Goal: Navigation & Orientation: Find specific page/section

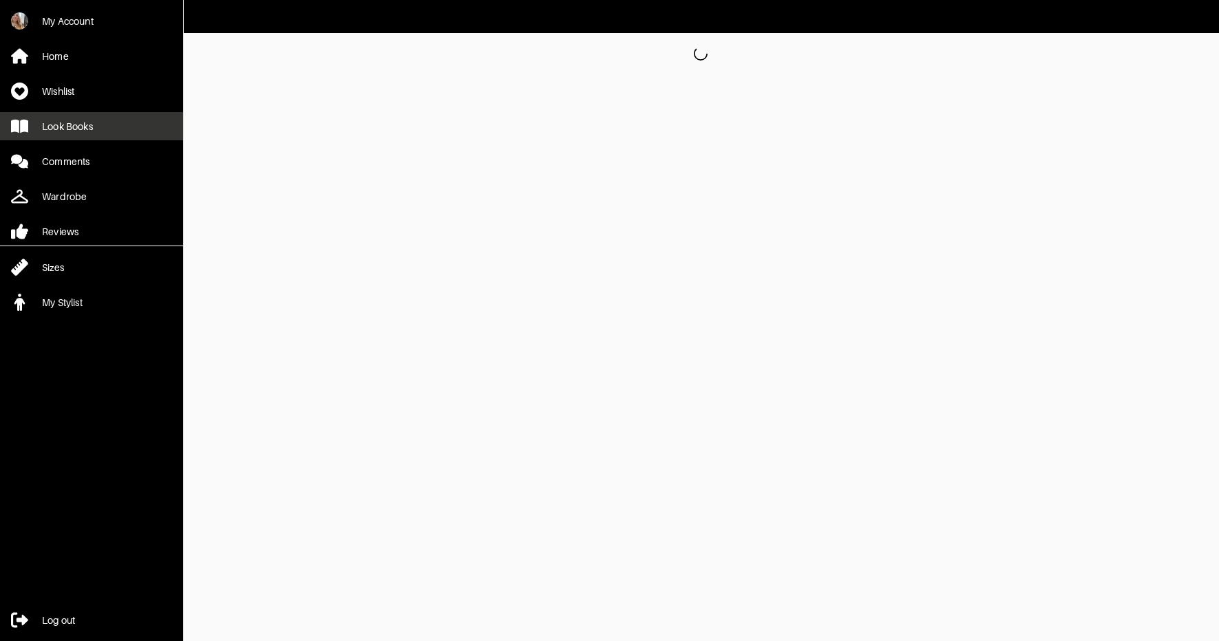
click at [111, 125] on link "Look Books" at bounding box center [91, 126] width 183 height 28
click at [57, 129] on div "Look Books" at bounding box center [67, 127] width 51 height 14
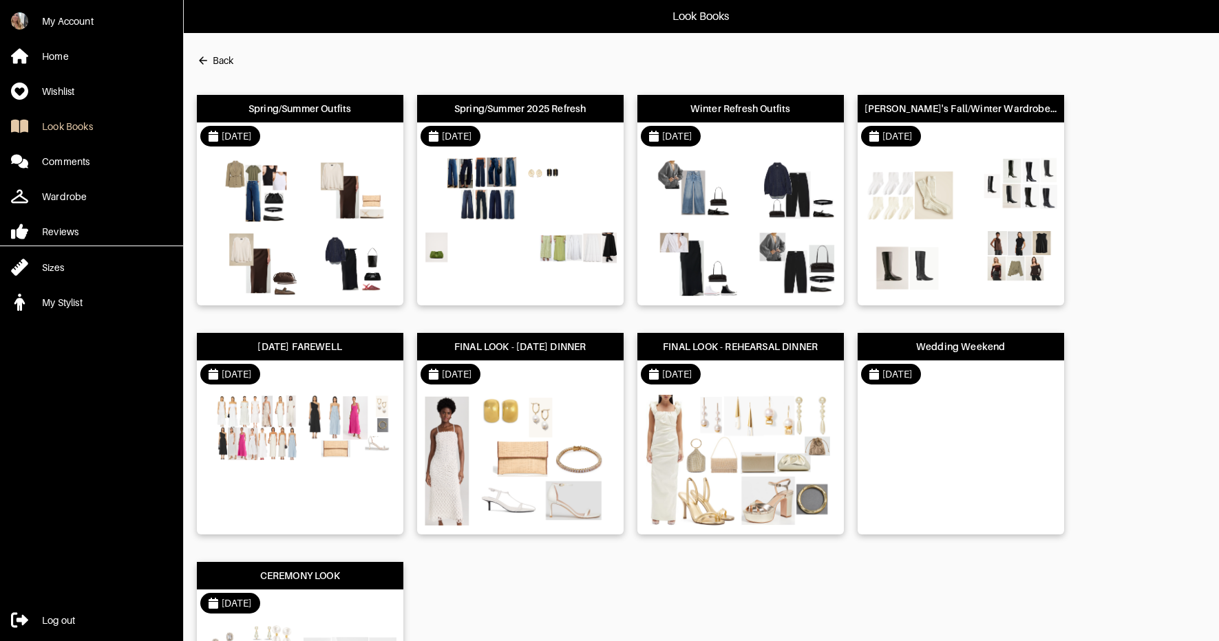
click at [323, 135] on div "[DATE]" at bounding box center [300, 137] width 206 height 28
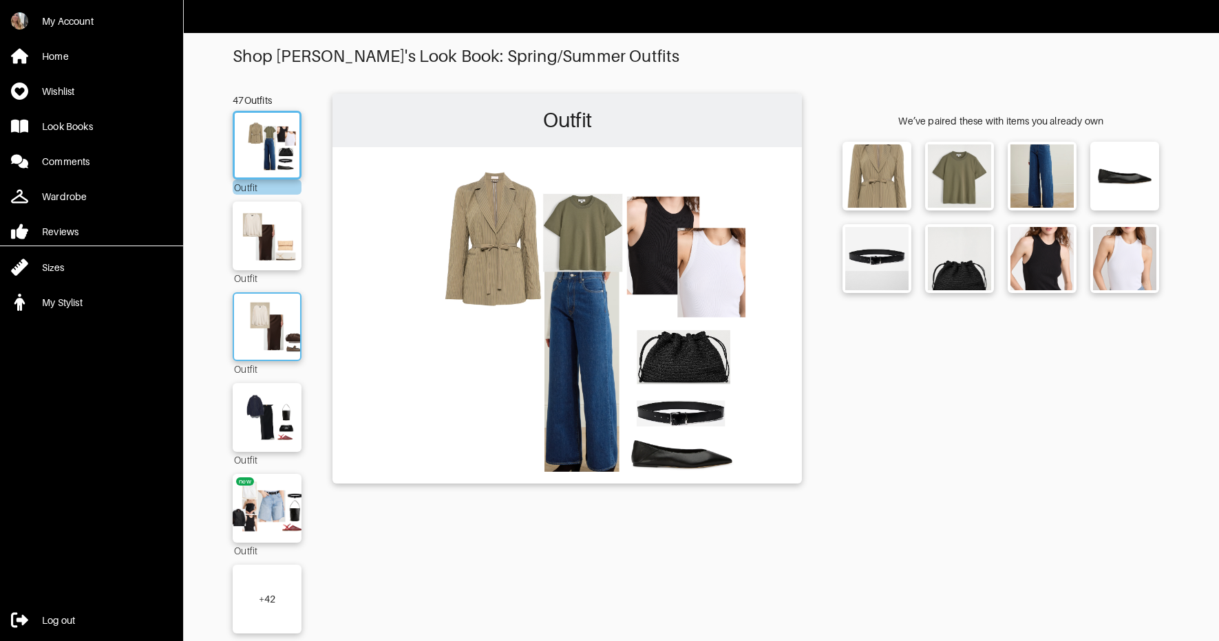
scroll to position [19, 0]
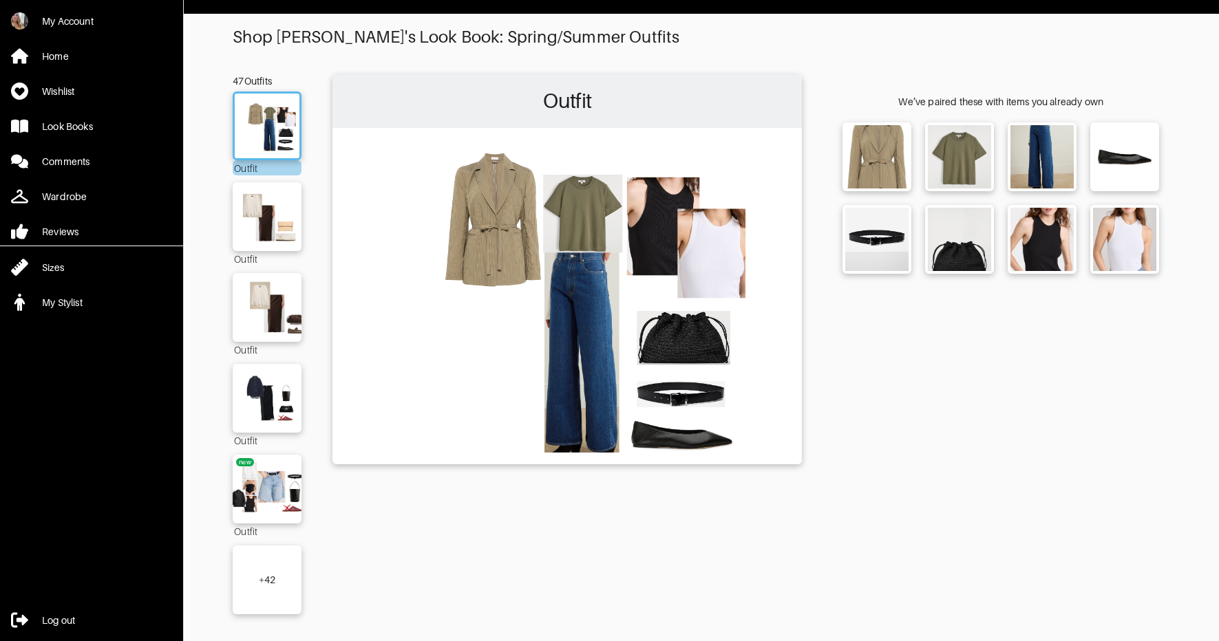
click at [282, 568] on div "+ 42" at bounding box center [267, 580] width 69 height 69
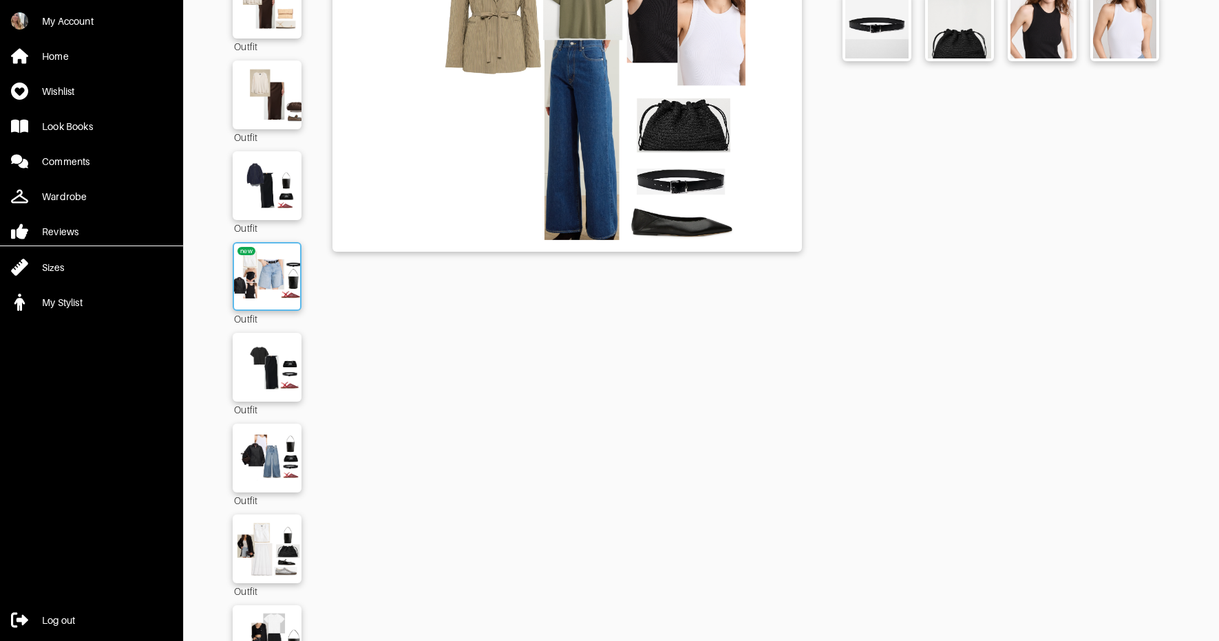
scroll to position [319, 0]
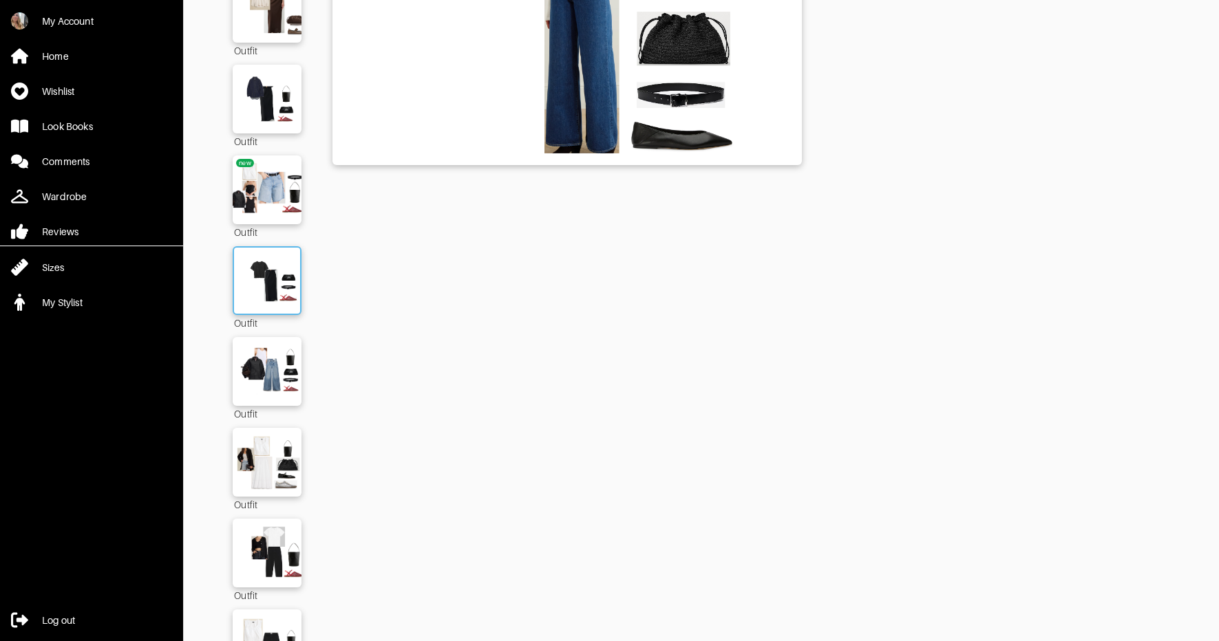
click at [263, 284] on img at bounding box center [267, 281] width 74 height 52
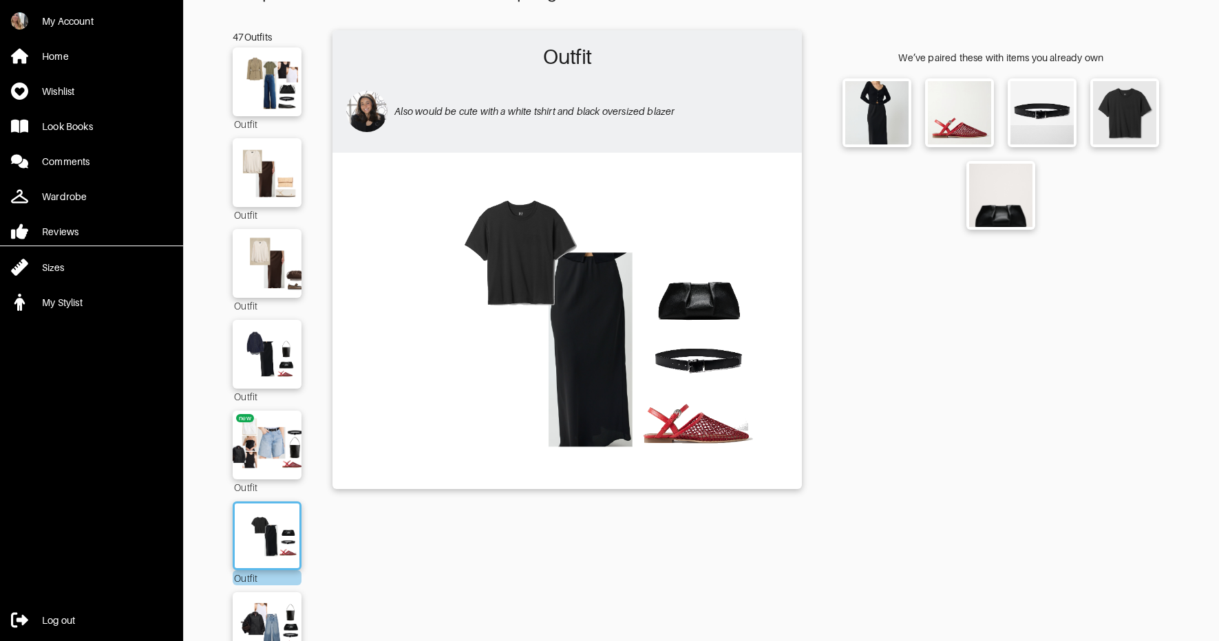
scroll to position [32, 0]
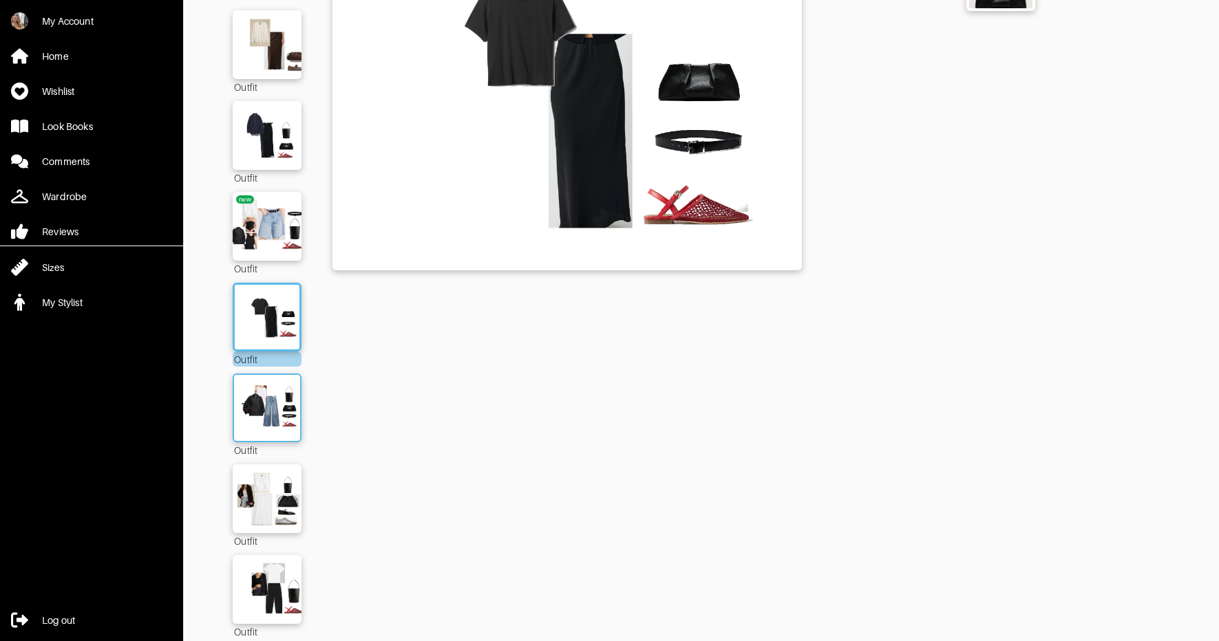
click at [255, 413] on img at bounding box center [267, 408] width 74 height 52
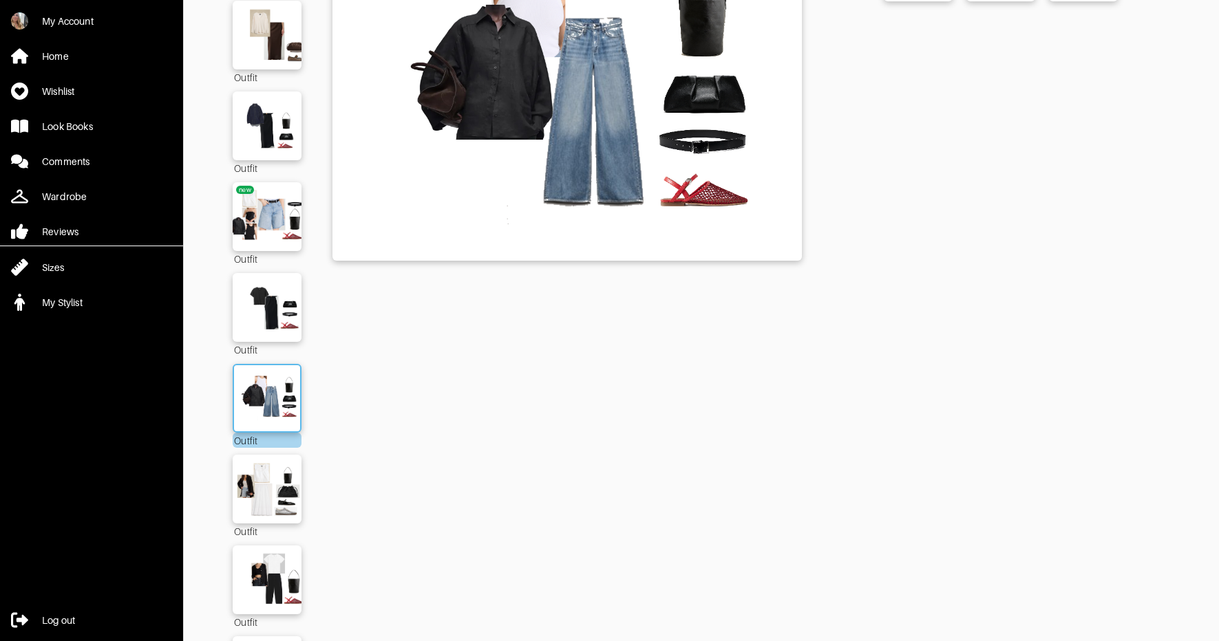
scroll to position [381, 0]
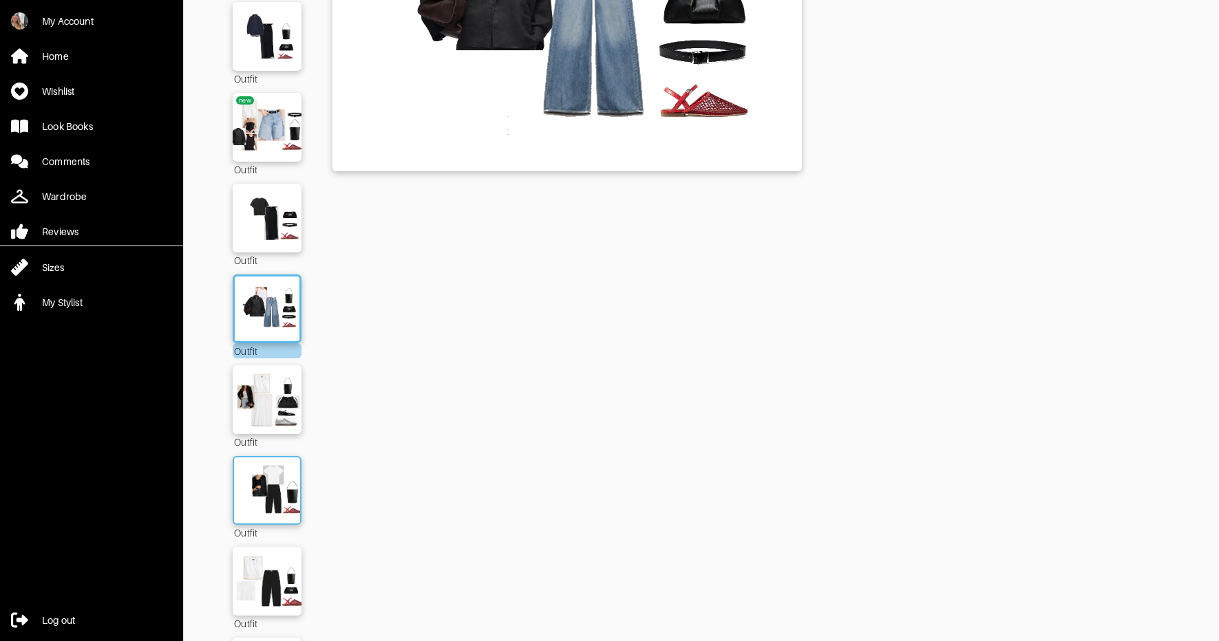
click at [274, 511] on img at bounding box center [267, 491] width 74 height 52
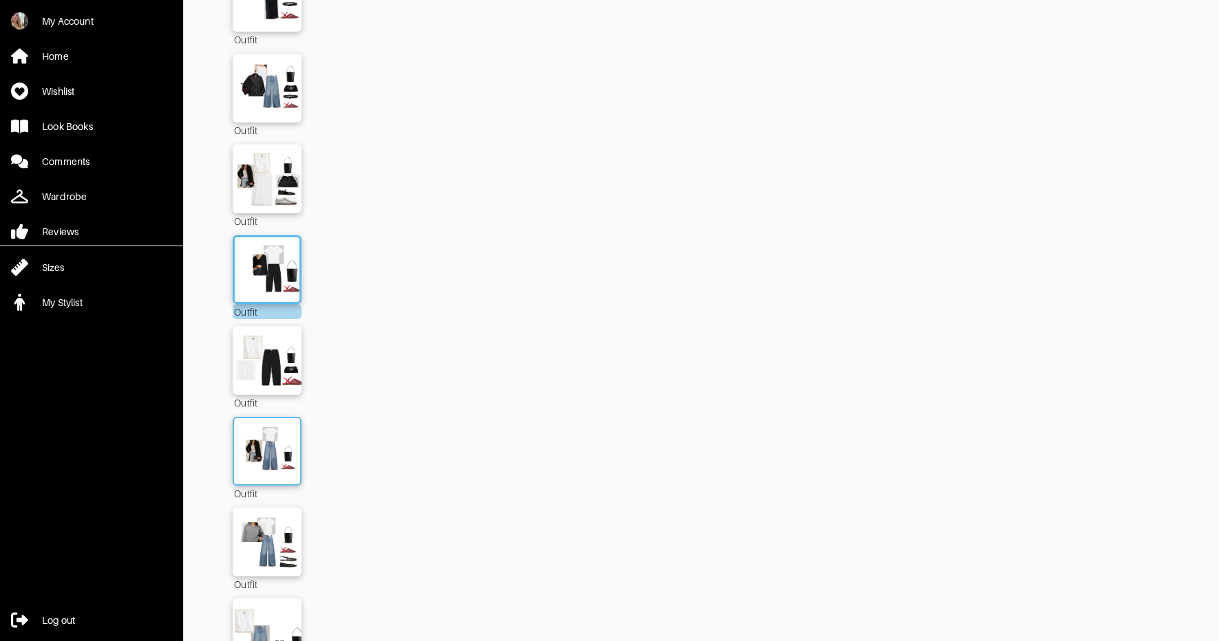
scroll to position [650, 0]
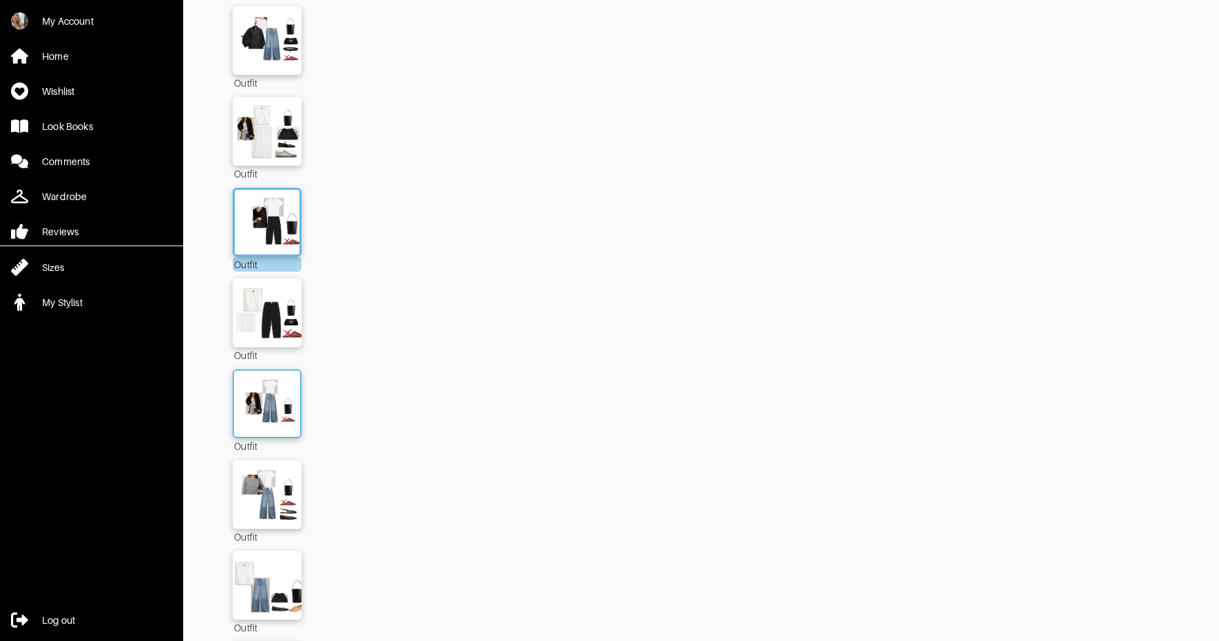
click at [275, 410] on img at bounding box center [267, 404] width 74 height 52
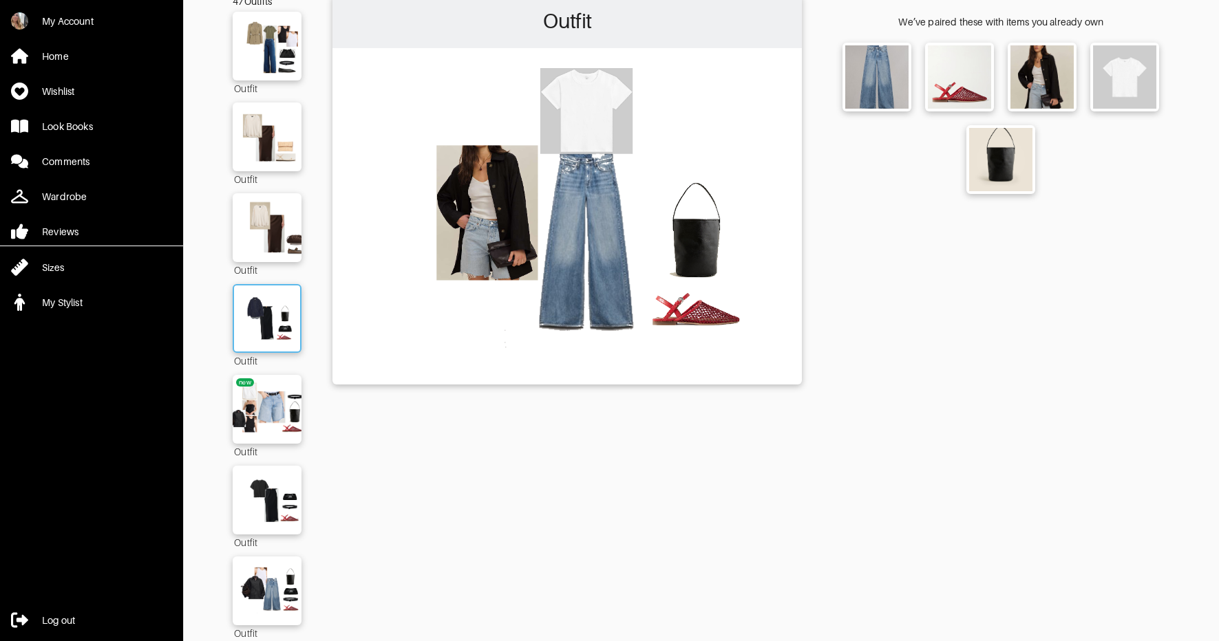
scroll to position [100, 0]
click at [269, 307] on img at bounding box center [267, 318] width 74 height 52
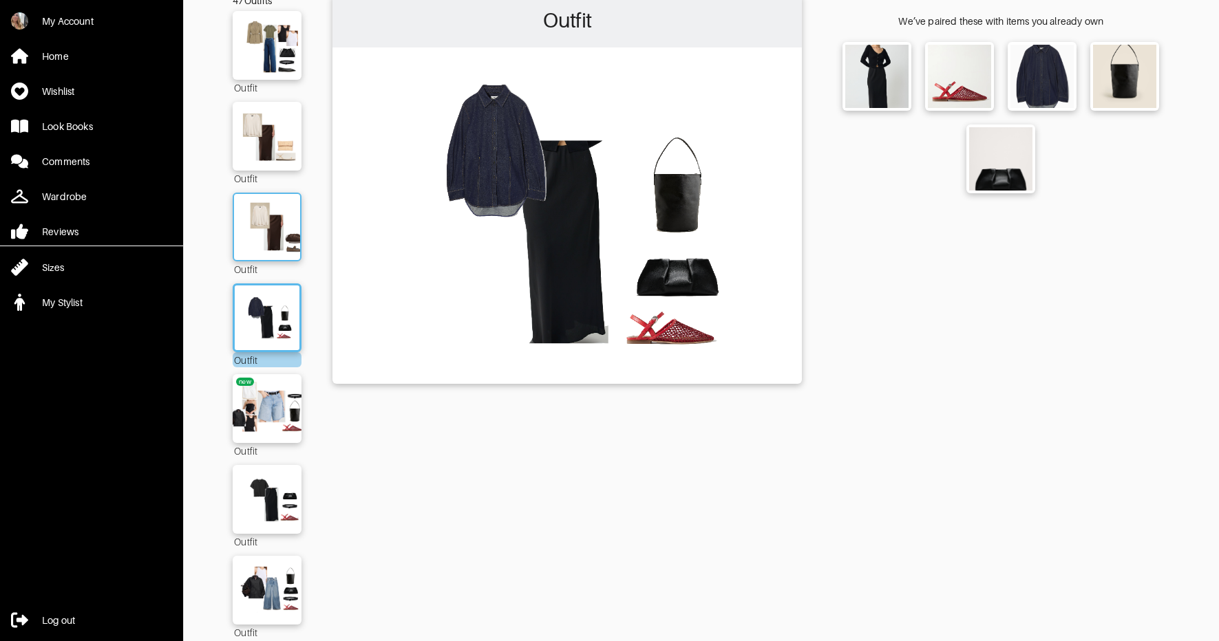
click at [278, 220] on img at bounding box center [267, 227] width 74 height 52
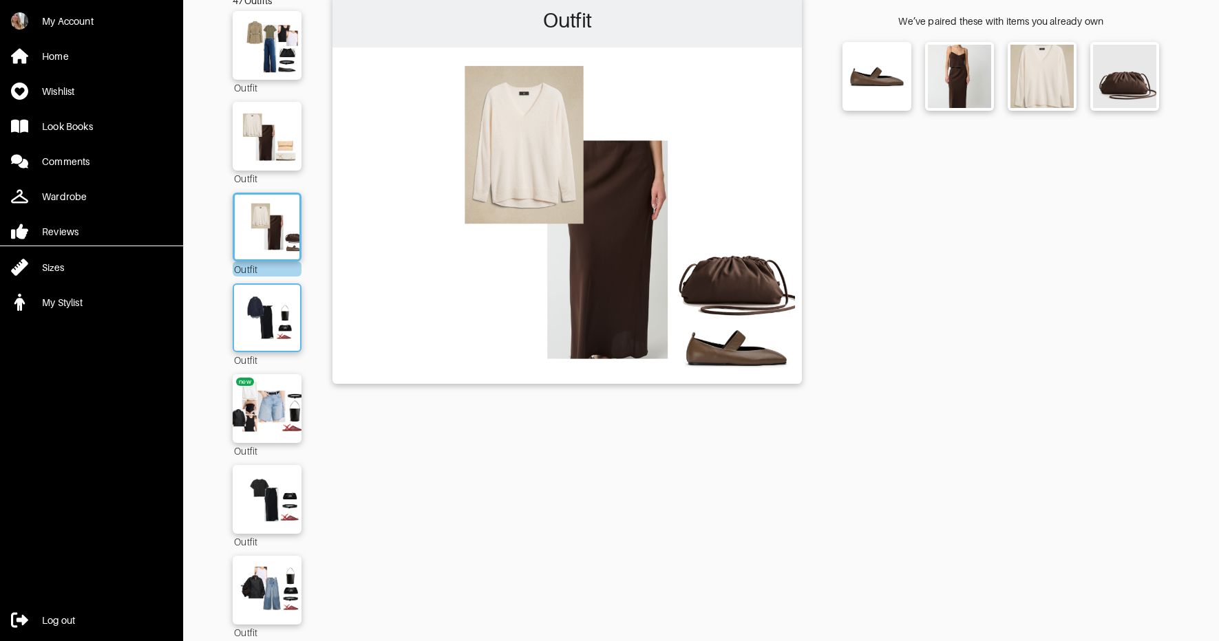
click at [270, 311] on img at bounding box center [267, 318] width 74 height 52
